Goal: Find specific page/section: Find specific page/section

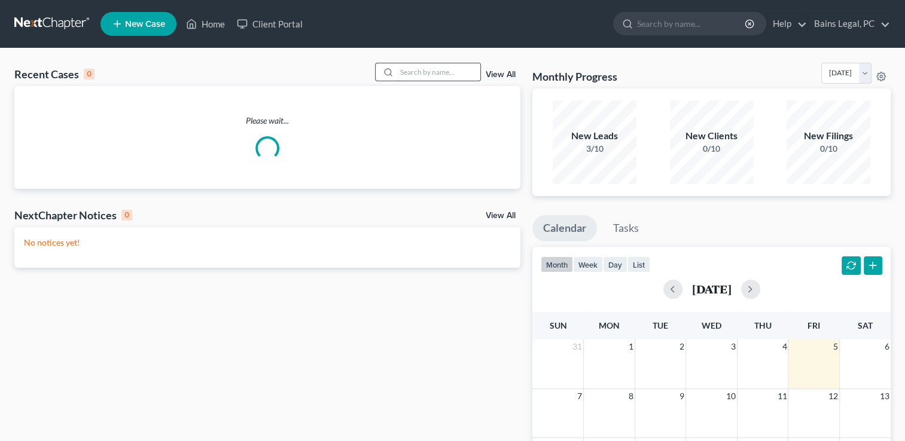
click at [415, 75] on input "search" at bounding box center [438, 71] width 84 height 17
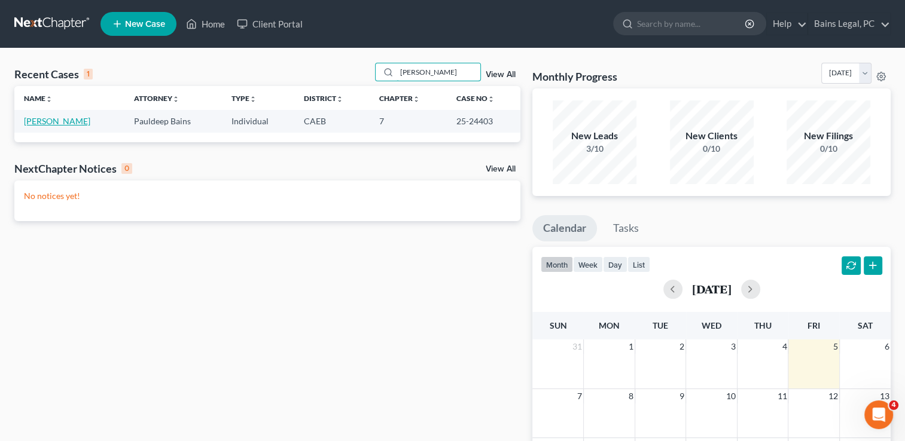
type input "[PERSON_NAME]"
click at [54, 123] on link "[PERSON_NAME]" at bounding box center [57, 121] width 66 height 10
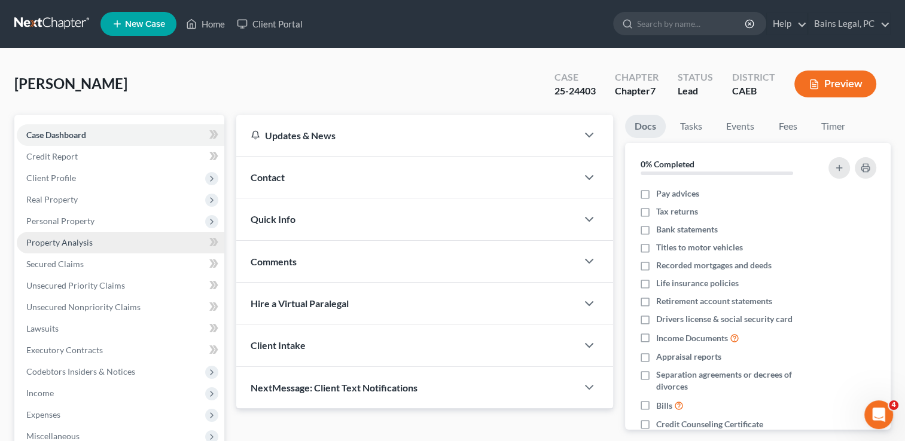
click at [76, 244] on span "Property Analysis" at bounding box center [59, 242] width 66 height 10
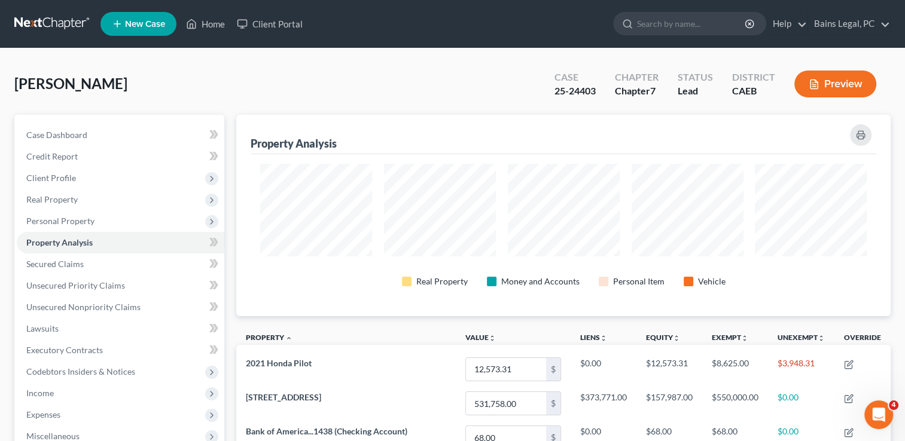
scroll to position [201, 654]
click at [252, 93] on div "[PERSON_NAME] Upgraded Case 25-24403 Chapter Chapter 7 Status Lead District CAE…" at bounding box center [452, 89] width 876 height 52
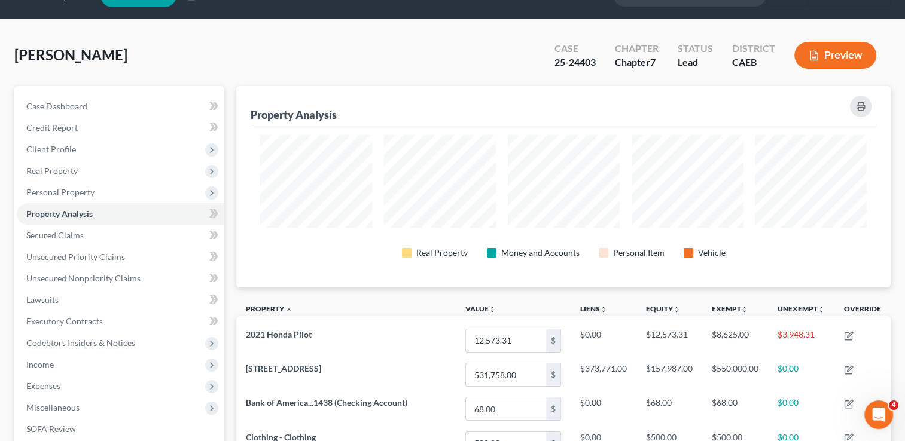
scroll to position [0, 0]
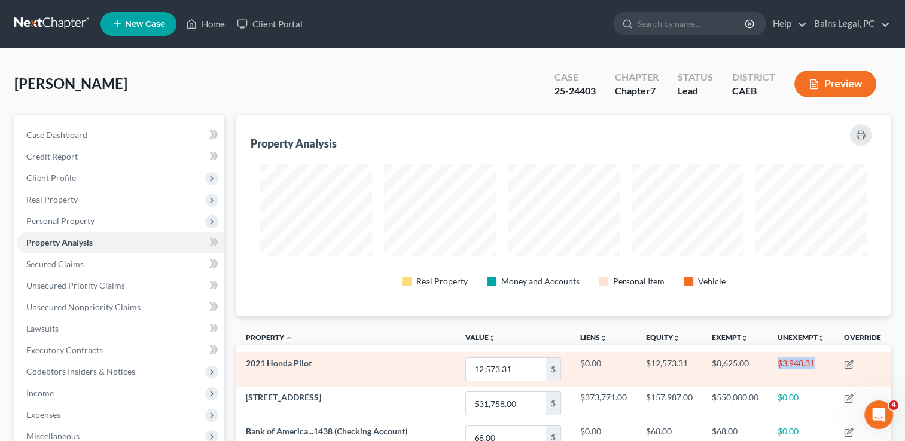
drag, startPoint x: 777, startPoint y: 364, endPoint x: 815, endPoint y: 364, distance: 38.3
click at [815, 364] on td "$3,948.31" at bounding box center [801, 369] width 66 height 34
copy td "$3,948.31"
